Goal: Task Accomplishment & Management: Manage account settings

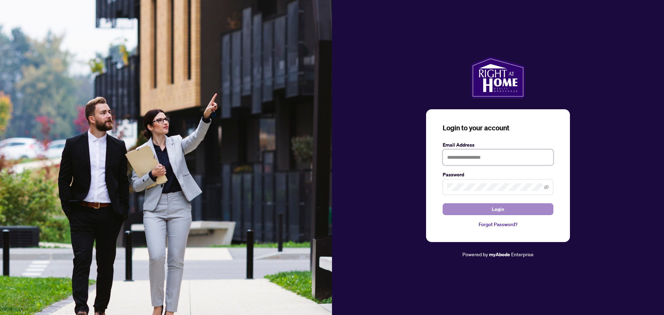
type input "**********"
click at [494, 211] on span "Login" at bounding box center [498, 209] width 12 height 11
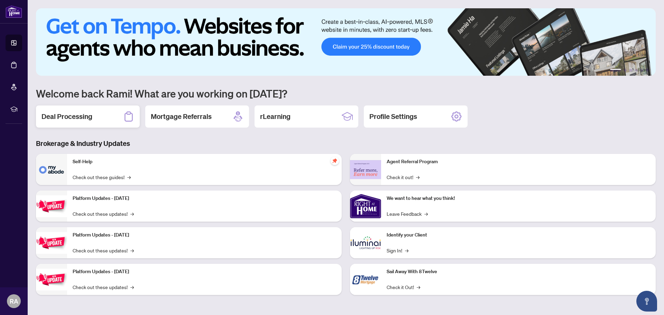
click at [70, 118] on h2 "Deal Processing" at bounding box center [67, 117] width 51 height 10
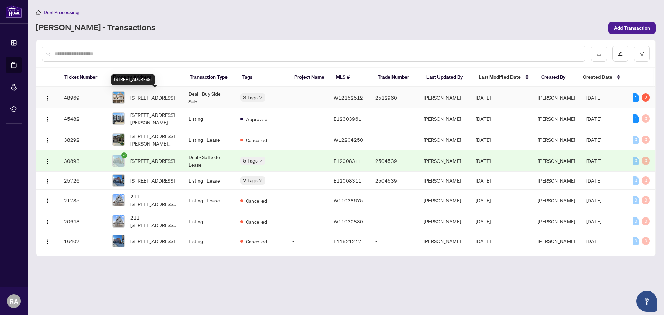
click at [154, 100] on span "[STREET_ADDRESS]" at bounding box center [152, 98] width 44 height 8
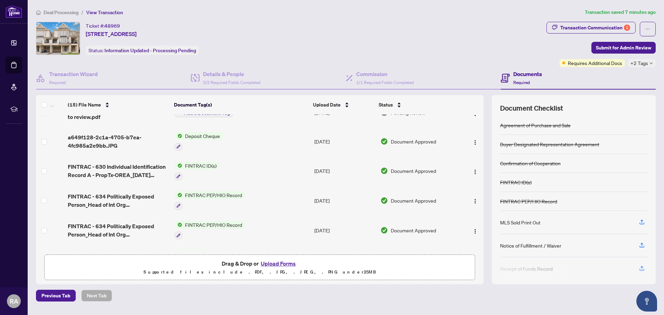
scroll to position [99, 0]
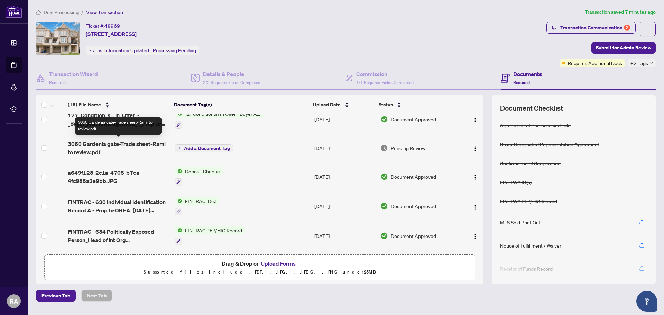
click at [118, 144] on span "3060 Gardenia gate-Trade sheet-Rami to review.pdf" at bounding box center [118, 148] width 101 height 17
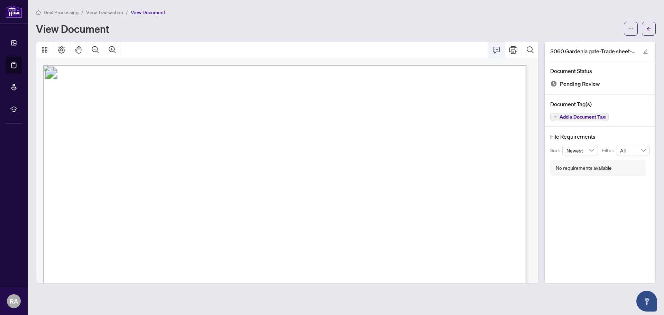
click at [495, 54] on button "Comment" at bounding box center [496, 50] width 17 height 17
click at [513, 54] on button "Print" at bounding box center [513, 50] width 17 height 17
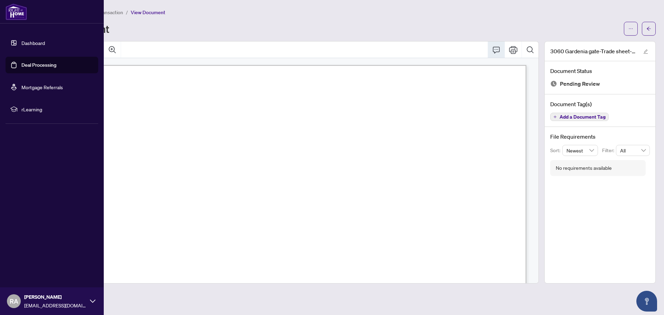
click at [34, 44] on link "Dashboard" at bounding box center [33, 43] width 24 height 6
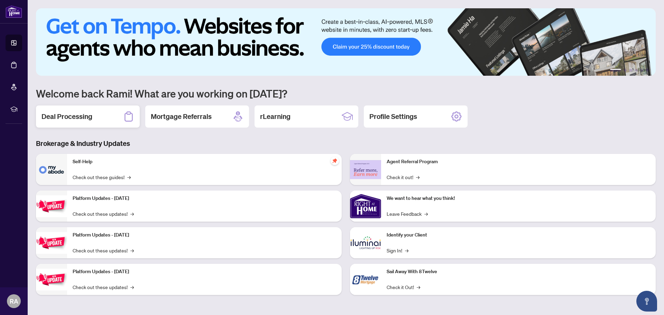
click at [83, 115] on h2 "Deal Processing" at bounding box center [67, 117] width 51 height 10
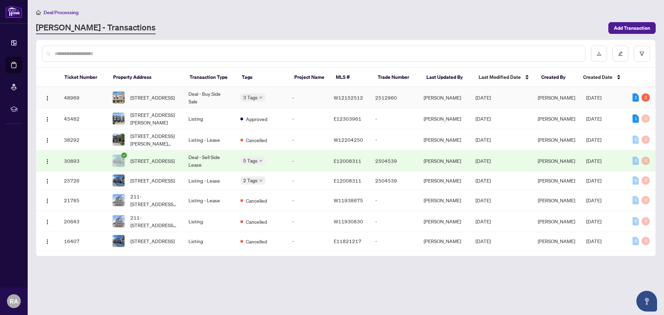
click at [199, 97] on td "Deal - Buy Side Sale" at bounding box center [209, 97] width 52 height 21
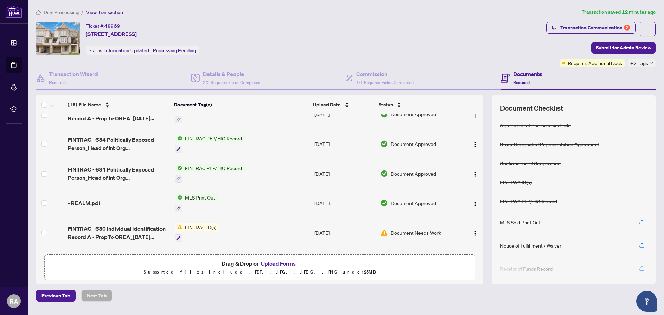
scroll to position [208, 0]
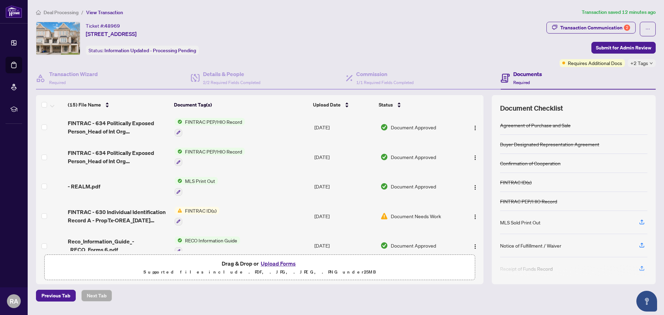
click at [270, 263] on button "Upload Forms" at bounding box center [278, 263] width 39 height 9
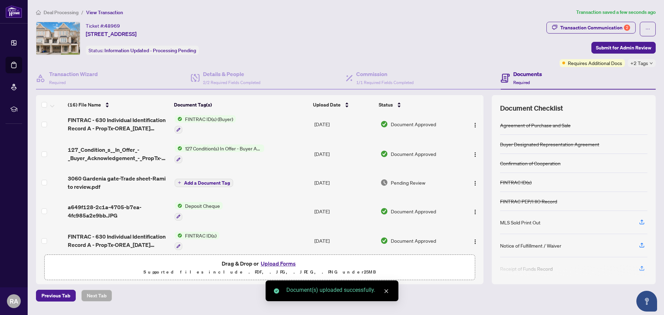
scroll to position [0, 0]
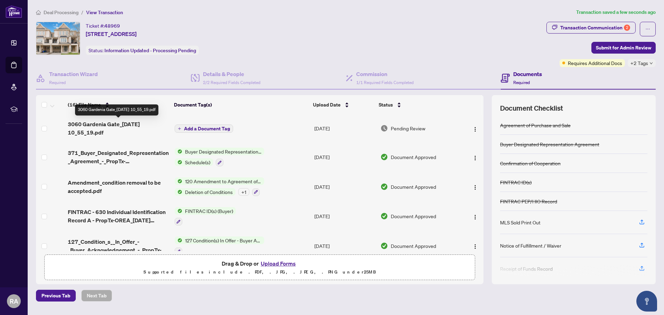
click at [138, 125] on span "3060 Gardenia Gate_[DATE] 10_55_19.pdf" at bounding box center [118, 128] width 101 height 17
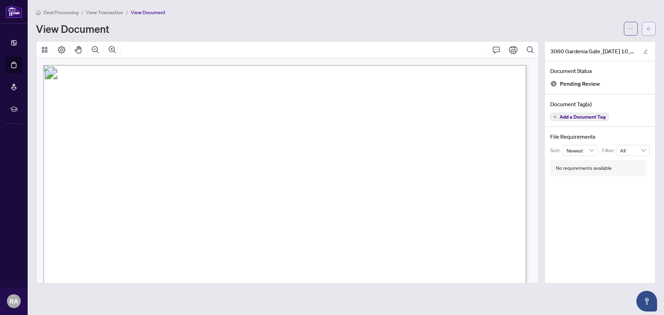
click at [647, 29] on icon "arrow-left" at bounding box center [649, 28] width 5 height 5
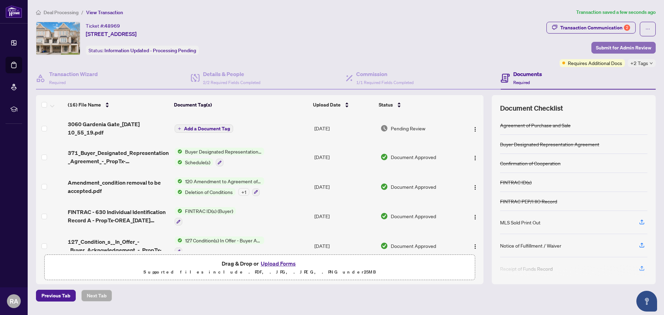
click at [646, 47] on span "Submit for Admin Review" at bounding box center [623, 47] width 55 height 11
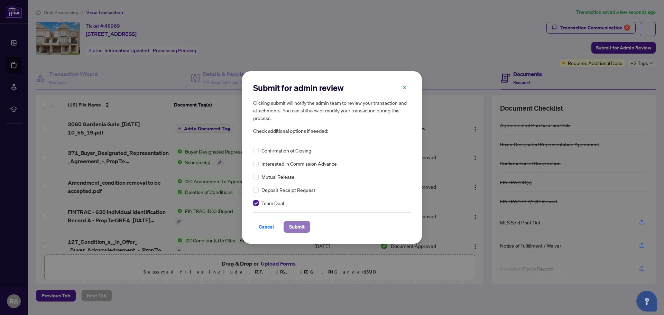
click at [301, 227] on span "Submit" at bounding box center [297, 226] width 16 height 11
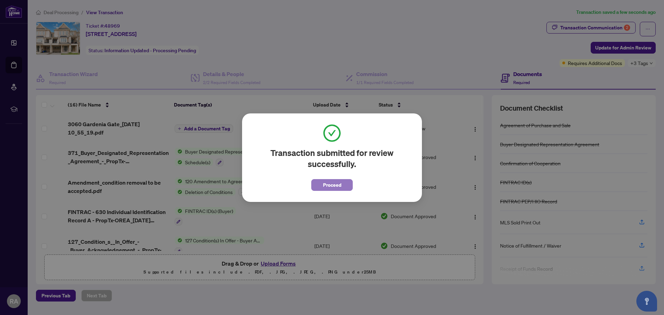
click at [339, 186] on span "Proceed" at bounding box center [332, 185] width 18 height 11
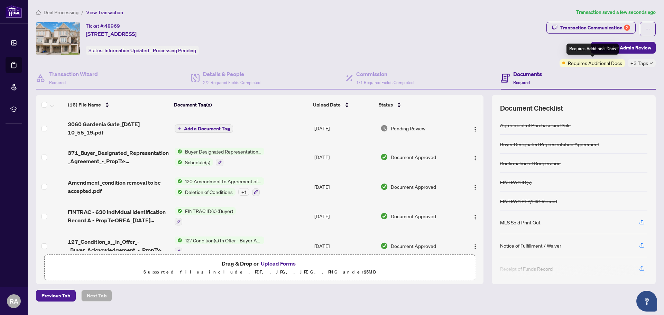
click at [617, 63] on span "Requires Additional Docs" at bounding box center [595, 63] width 54 height 8
click at [646, 63] on span "+3 Tags" at bounding box center [640, 63] width 18 height 8
click at [510, 48] on div "Ticket #: 48969 [STREET_ADDRESS] Status: Information Updated - Processing Pendi…" at bounding box center [290, 38] width 508 height 33
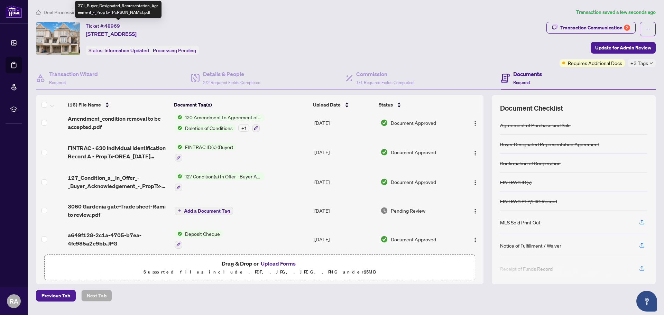
scroll to position [138, 0]
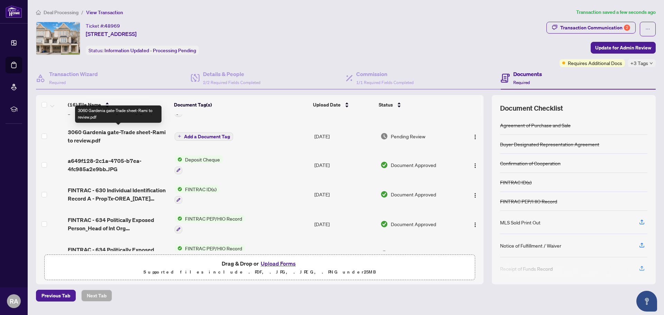
click at [111, 131] on span "3060 Gardenia gate-Trade sheet-Rami to review.pdf" at bounding box center [118, 136] width 101 height 17
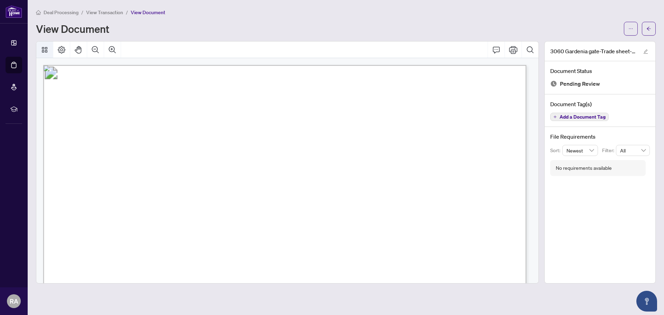
click at [48, 48] on icon "Thumbnails" at bounding box center [44, 50] width 8 height 8
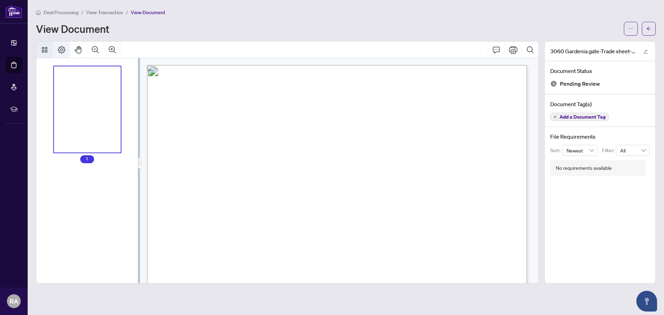
click at [58, 48] on icon "Page Layout" at bounding box center [61, 50] width 8 height 8
click at [44, 50] on icon "Thumbnails" at bounding box center [45, 50] width 6 height 6
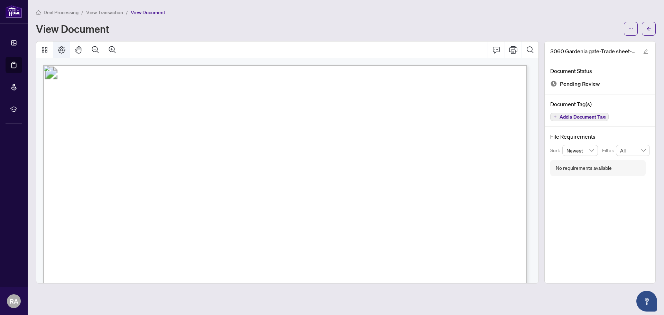
click at [60, 52] on icon "Page Layout" at bounding box center [62, 50] width 8 height 8
click at [633, 25] on button "button" at bounding box center [631, 29] width 14 height 14
click at [598, 44] on span "Download" at bounding box center [606, 44] width 53 height 8
click at [645, 29] on button "button" at bounding box center [649, 29] width 14 height 14
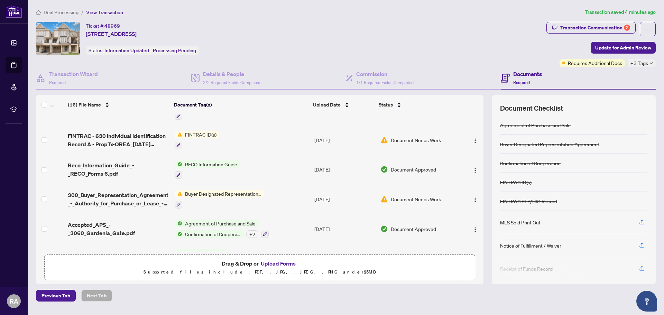
scroll to position [334, 0]
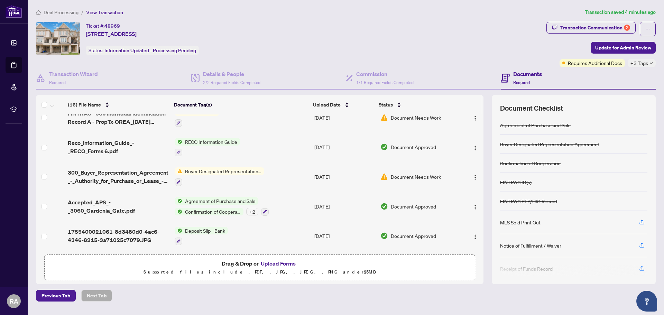
click at [283, 266] on button "Upload Forms" at bounding box center [278, 263] width 39 height 9
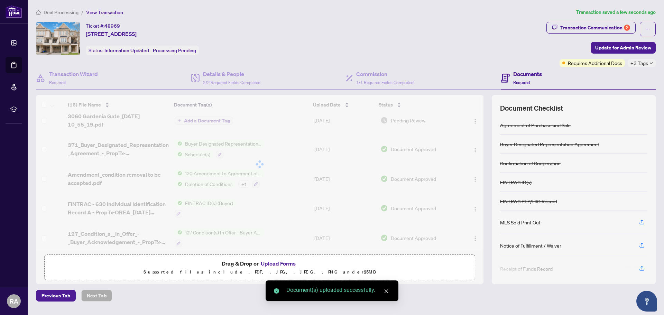
scroll to position [0, 0]
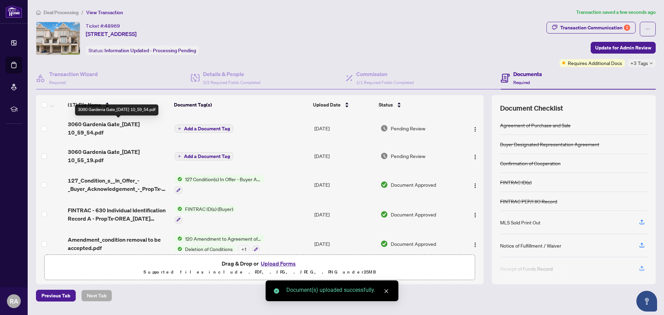
click at [122, 126] on span "3060 Gardenia Gate_[DATE] 10_59_54.pdf" at bounding box center [118, 128] width 101 height 17
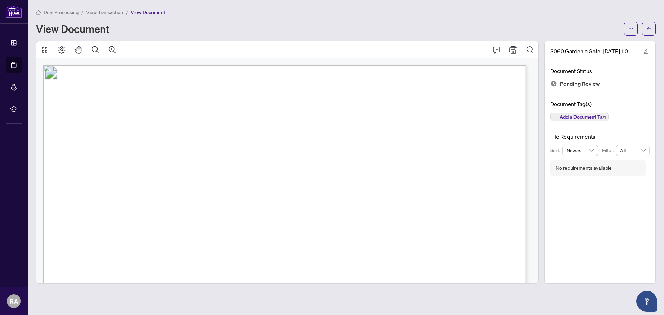
click at [649, 37] on div "Deal Processing / View Transaction / View Document View Document 3060 Gardenia …" at bounding box center [346, 145] width 620 height 275
click at [649, 31] on span "button" at bounding box center [649, 28] width 5 height 11
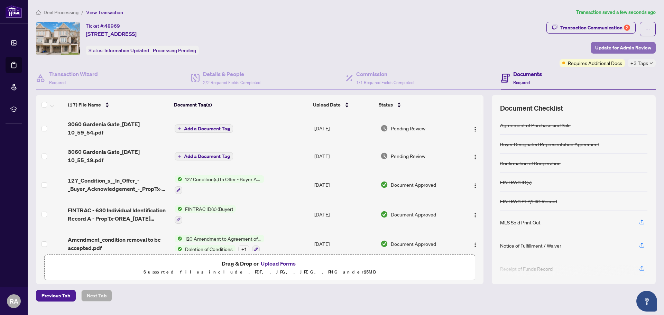
click at [648, 47] on span "Update for Admin Review" at bounding box center [623, 47] width 56 height 11
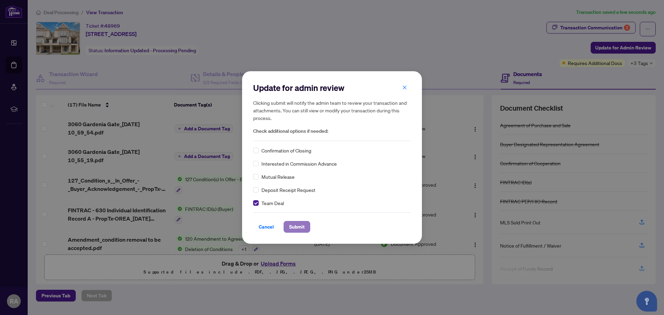
click at [304, 230] on span "Submit" at bounding box center [297, 226] width 16 height 11
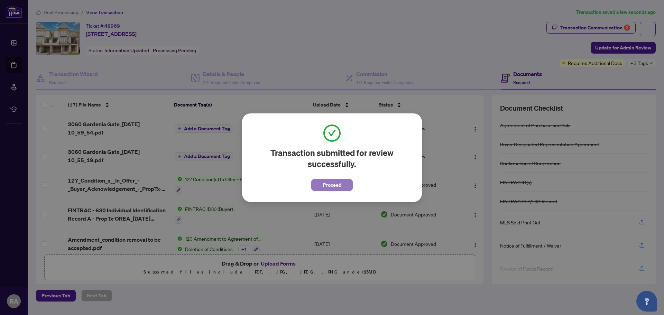
click at [335, 185] on span "Proceed" at bounding box center [332, 185] width 18 height 11
